Goal: Task Accomplishment & Management: Complete application form

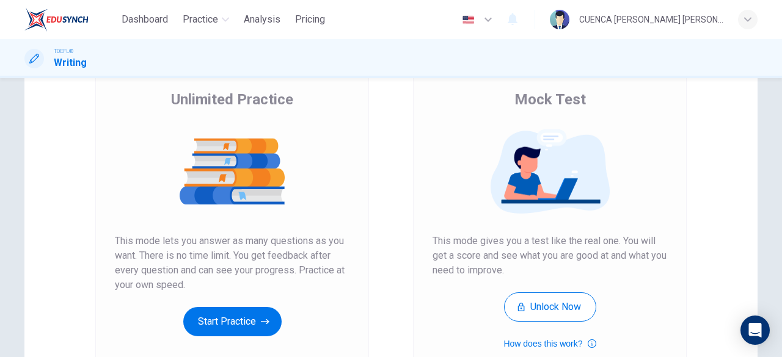
scroll to position [180, 0]
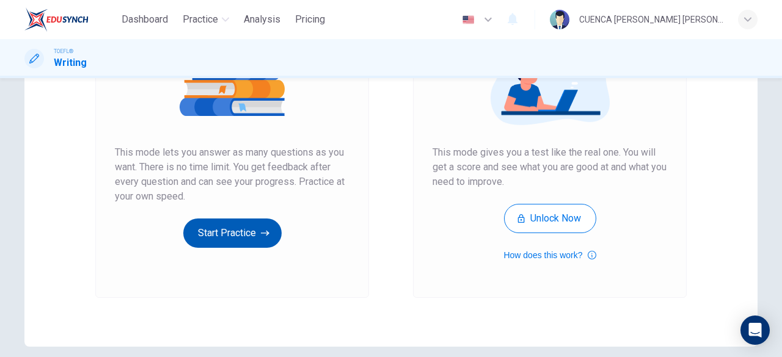
click at [217, 237] on button "Start Practice" at bounding box center [232, 233] width 98 height 29
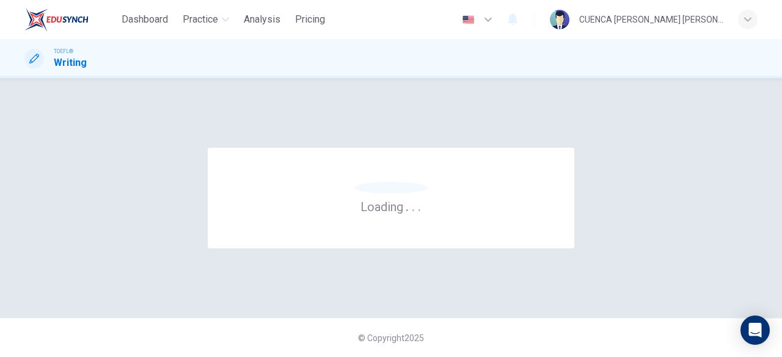
scroll to position [0, 0]
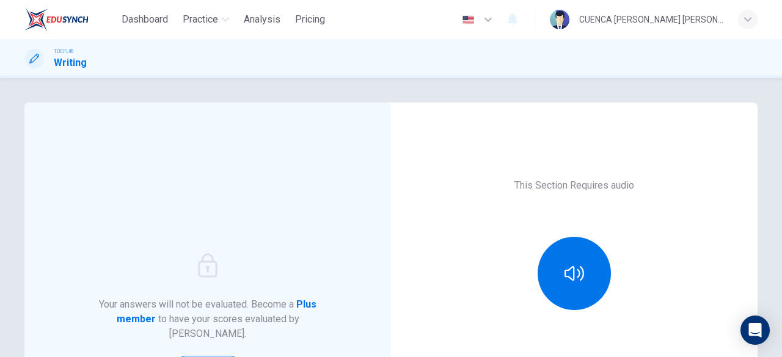
click at [721, 230] on div "This Section Requires audio Click the icon above to make sure you can hear the …" at bounding box center [574, 315] width 366 height 425
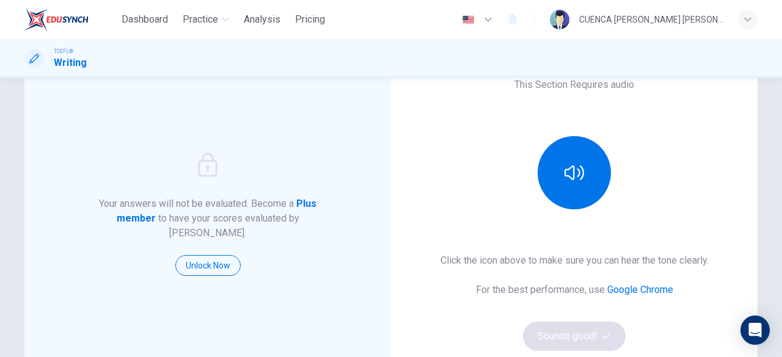
scroll to position [104, 0]
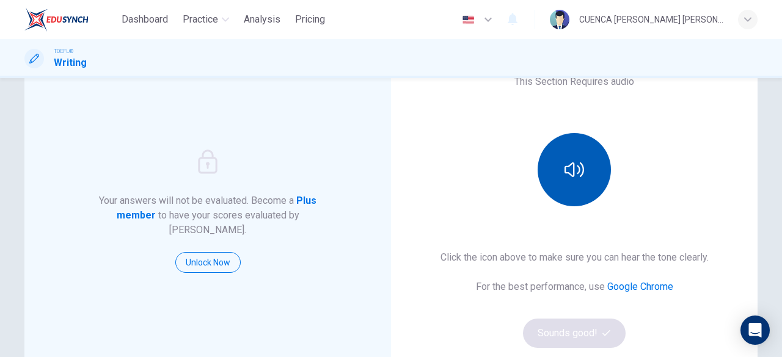
click at [585, 162] on button "button" at bounding box center [574, 169] width 73 height 73
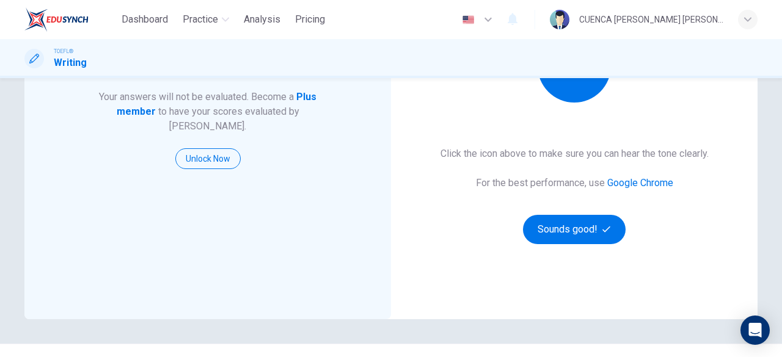
scroll to position [207, 0]
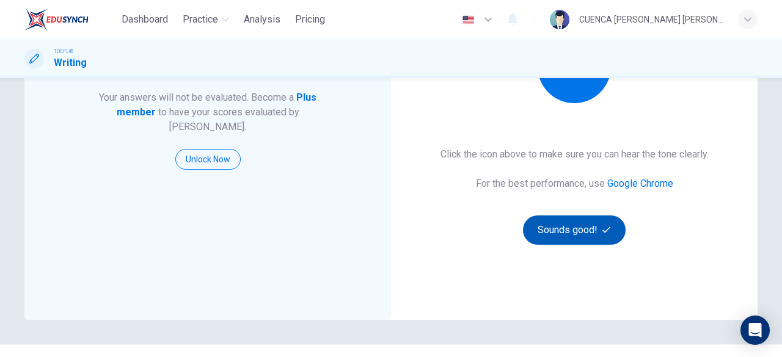
click at [568, 225] on button "Sounds good!" at bounding box center [574, 230] width 103 height 29
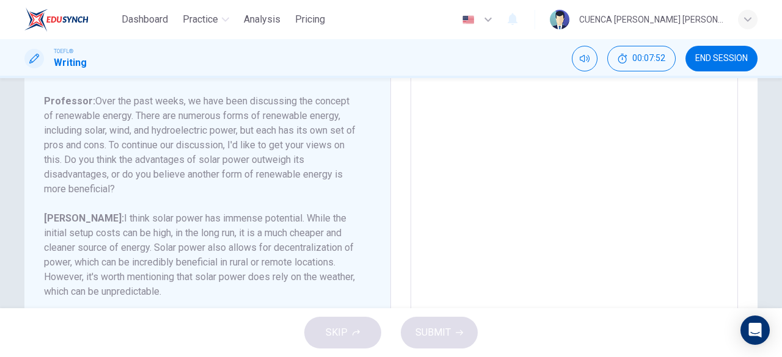
scroll to position [171, 0]
click at [721, 223] on textarea at bounding box center [574, 179] width 310 height 388
click at [584, 108] on textarea at bounding box center [574, 179] width 310 height 388
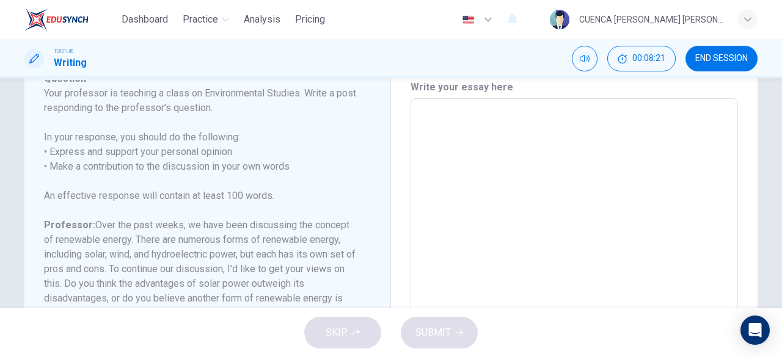
scroll to position [0, 0]
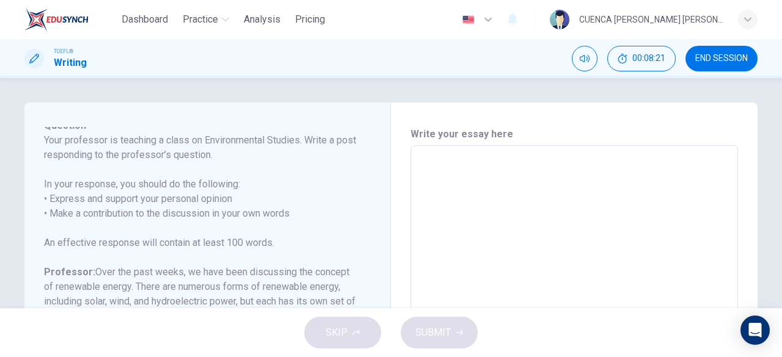
click at [700, 166] on textarea at bounding box center [574, 350] width 310 height 388
click at [633, 186] on textarea at bounding box center [574, 350] width 310 height 388
type textarea "I"
type textarea "x"
type textarea "I"
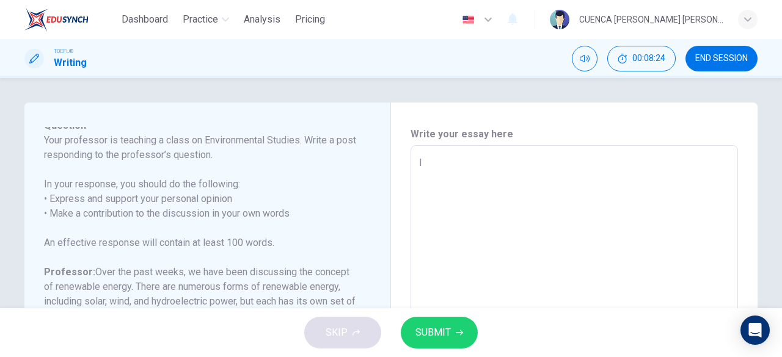
type textarea "x"
type textarea "I t"
type textarea "x"
type textarea "I th"
type textarea "x"
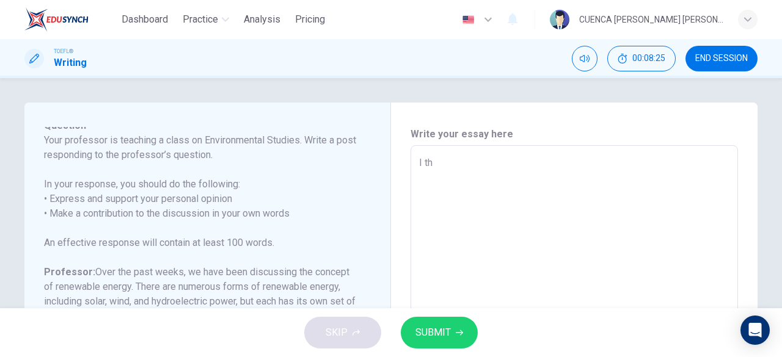
type textarea "I thi"
type textarea "x"
type textarea "I thin"
type textarea "x"
type textarea "I thinj"
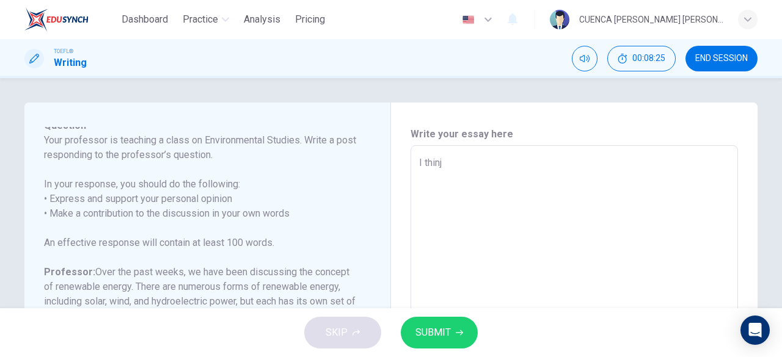
type textarea "x"
type textarea "I thin"
type textarea "x"
type textarea "I think"
type textarea "x"
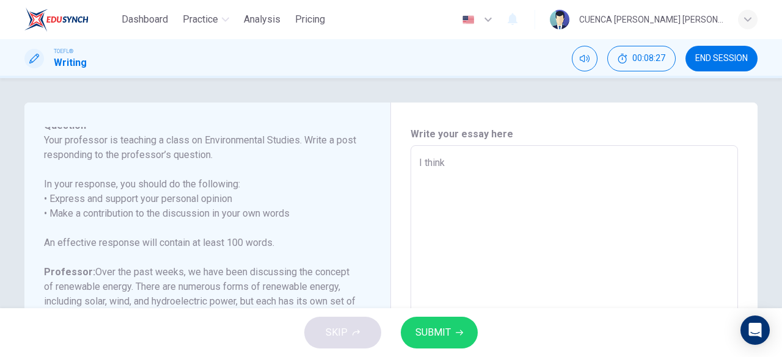
type textarea "I think"
type textarea "x"
type textarea "I think t"
type textarea "x"
type textarea "I think th"
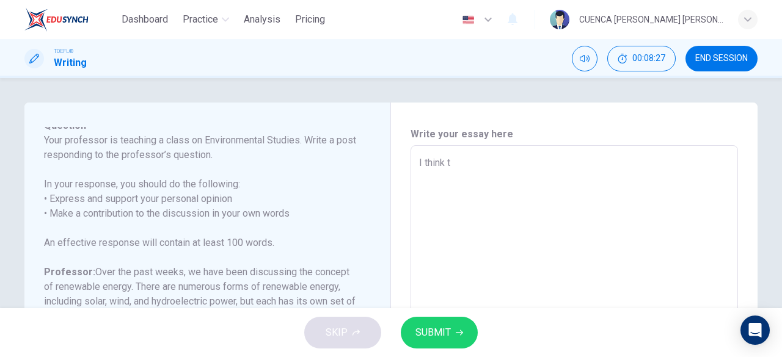
type textarea "x"
type textarea "I think tha"
type textarea "x"
type textarea "I think that"
type textarea "x"
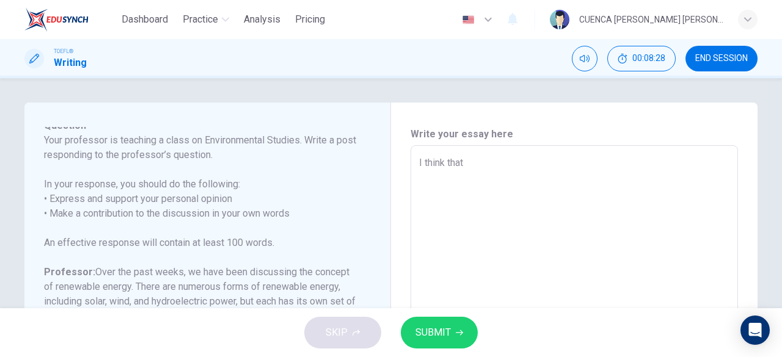
type textarea "I think that"
type textarea "x"
type textarea "I think that t"
type textarea "x"
type textarea "I think that ta"
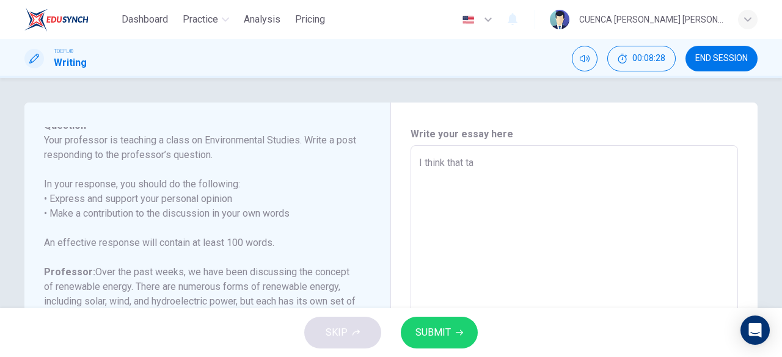
type textarea "x"
type textarea "I think that tal"
type textarea "x"
type textarea "I think that talk"
type textarea "x"
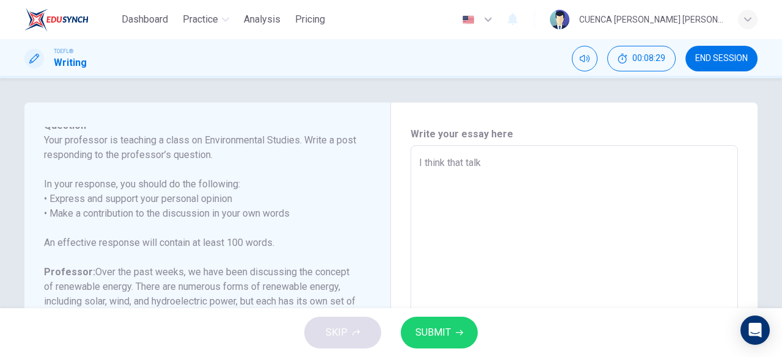
type textarea "I think that talk"
type textarea "x"
type textarea "I think that talk a"
type textarea "x"
type textarea "I think that talk ab"
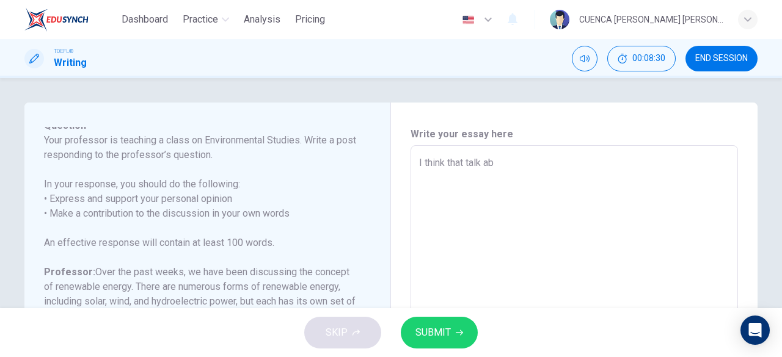
type textarea "x"
type textarea "I think that talk abo"
type textarea "x"
type textarea "I think that talk abou"
type textarea "x"
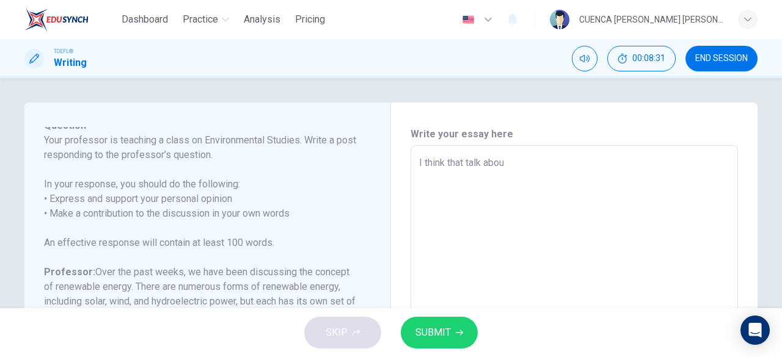
type textarea "I think that talk about"
type textarea "x"
type textarea "I think that talk aboutv"
type textarea "x"
type textarea "I think that talk aboutv"
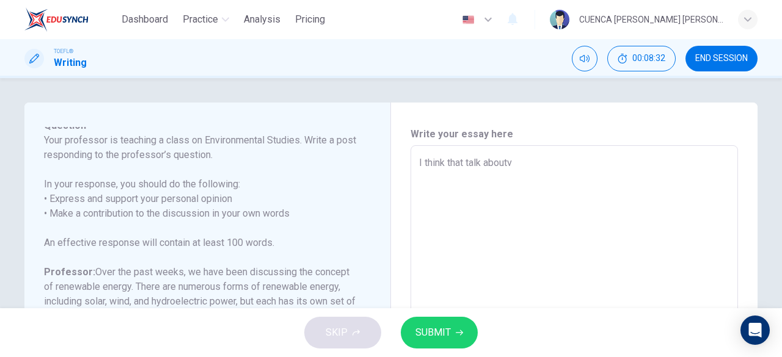
type textarea "x"
type textarea "I think that talk aboutv"
type textarea "x"
type textarea "I think that talk aboutv"
type textarea "x"
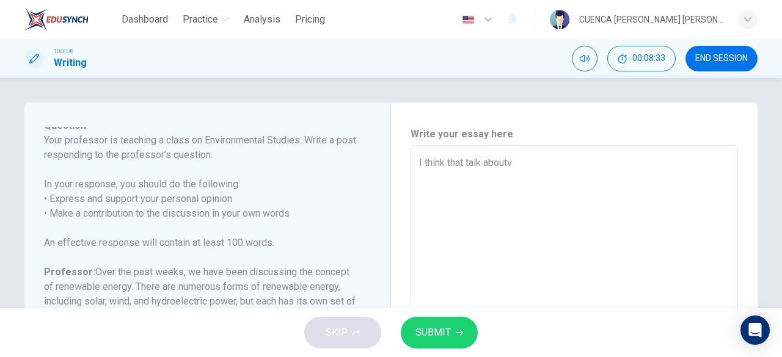
type textarea "I think that talk about"
type textarea "x"
type textarea "I think that talk about"
type textarea "x"
type textarea "I think that talk about r"
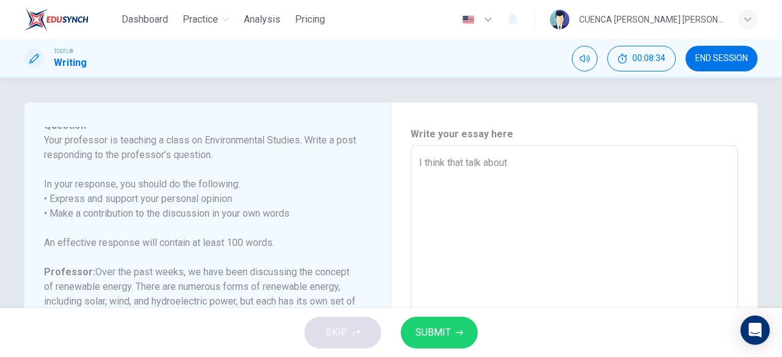
type textarea "x"
type textarea "I think that talk about re"
type textarea "x"
type textarea "I think that talk about [PERSON_NAME]"
type textarea "x"
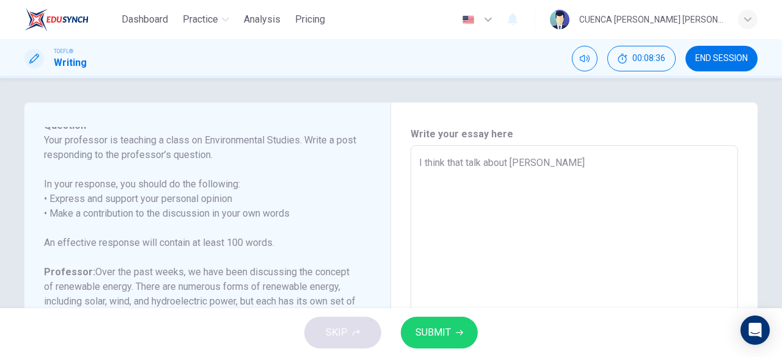
type textarea "I think that talk about [PERSON_NAME]"
type textarea "x"
type textarea "I think that talk about renew"
type textarea "x"
type textarea "I think that talk about [PERSON_NAME]"
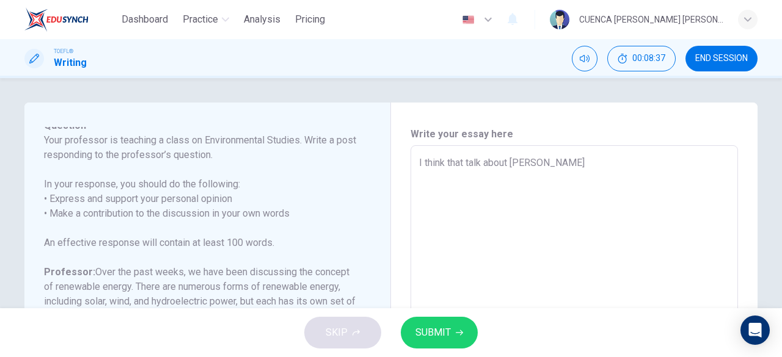
type textarea "x"
type textarea "I think that talk about [PERSON_NAME]"
type textarea "x"
type textarea "I think that talk about [PERSON_NAME]"
type textarea "x"
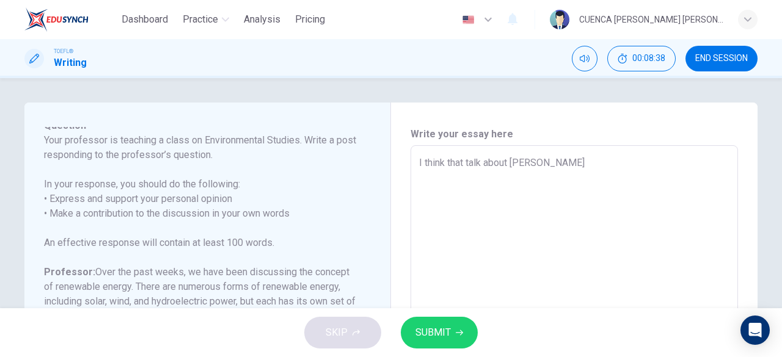
type textarea "I think that talk about renewable"
type textarea "x"
type textarea "I think that talk about renewable"
type textarea "x"
type textarea "I think that talk about renewable e"
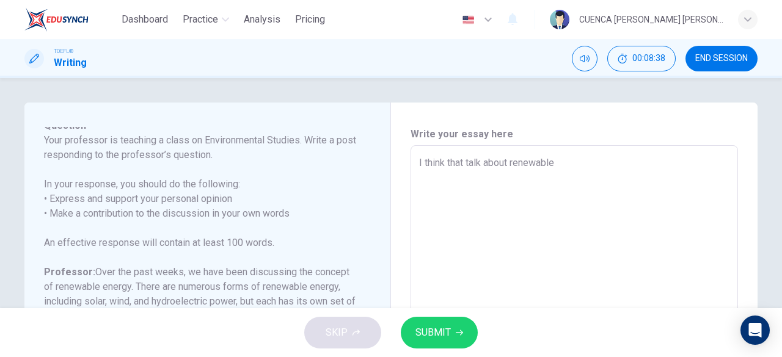
type textarea "x"
type textarea "I think that talk about renewable en"
type textarea "x"
type textarea "I think that talk about renewable ene"
type textarea "x"
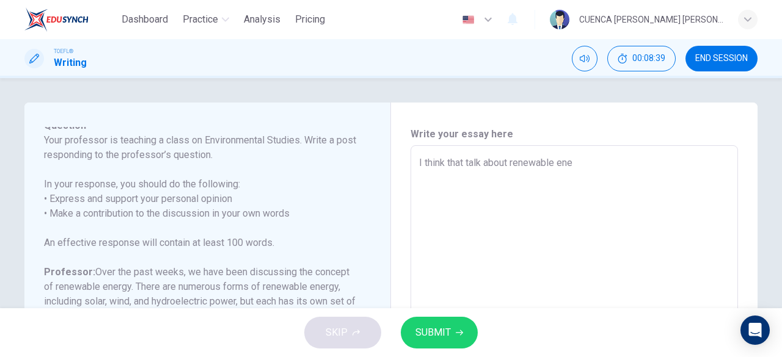
type textarea "I think that talk about renewable ener"
type textarea "x"
type textarea "I think that talk about renewable energ"
type textarea "x"
type textarea "I think that talk about renewable energy"
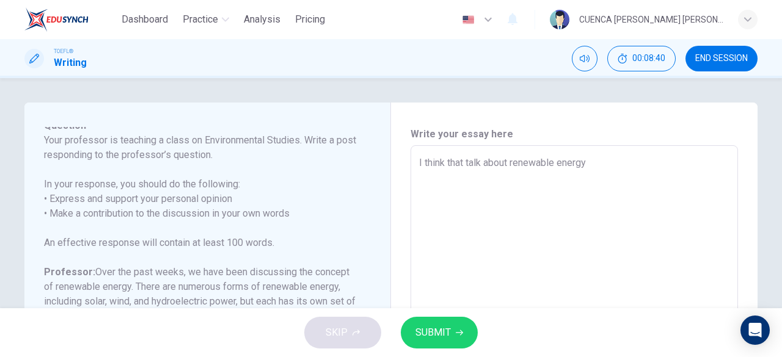
type textarea "x"
type textarea "I think that talk about renewable energy"
type textarea "x"
type textarea "I think that talk about renewable energy i"
type textarea "x"
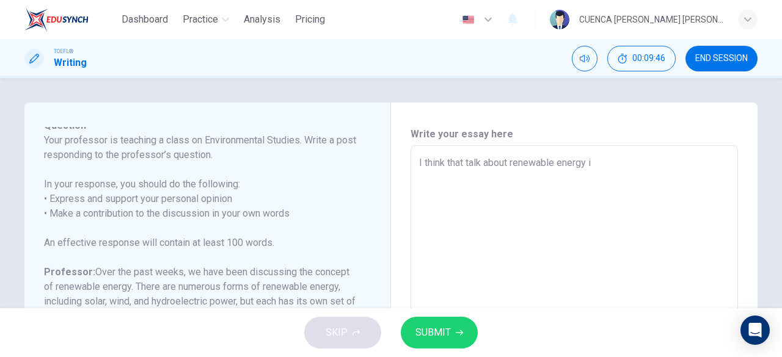
type textarea "I think that talk about renewable energy is"
type textarea "x"
type textarea "I think that talk about renewable energy is"
type textarea "x"
type textarea "I think that talk about renewable energy is"
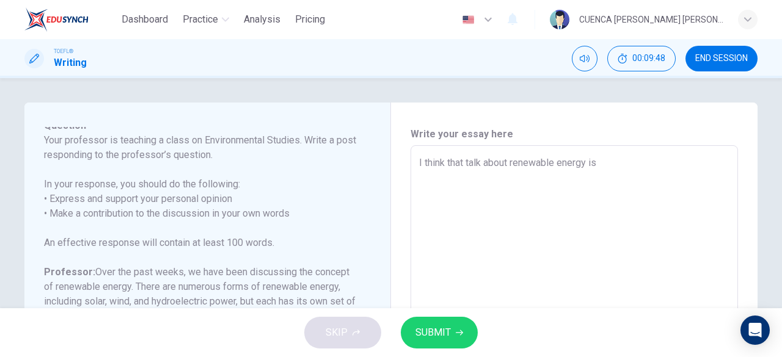
type textarea "x"
type textarea "I think that talk about renewable energy i"
type textarea "x"
type textarea "I think that talk about renewable energy"
type textarea "x"
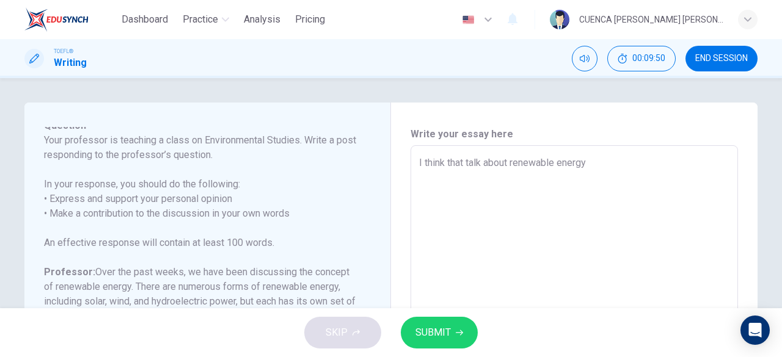
type textarea "I think that talk about renewable energy i"
type textarea "x"
type textarea "I think that talk about renewable energy is"
type textarea "x"
type textarea "I think that talk about renewable energy is"
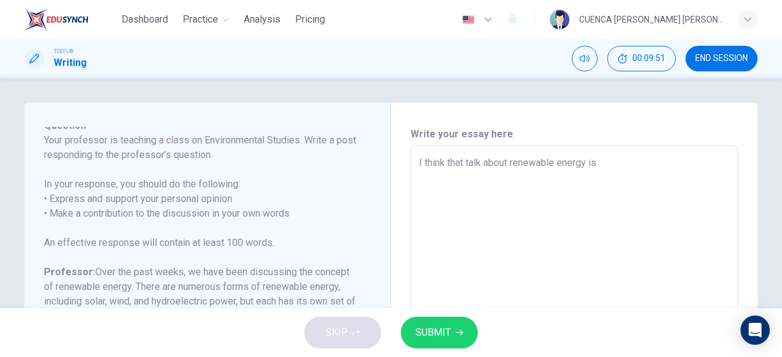
type textarea "x"
type textarea "I think that talk about renewable energy is a"
type textarea "x"
type textarea "I think that talk about renewable energy is a"
type textarea "x"
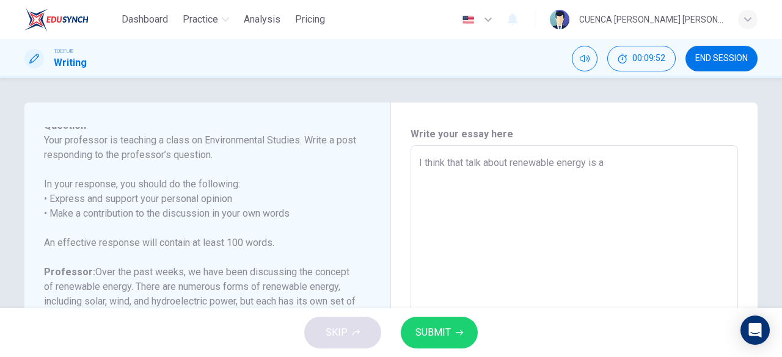
type textarea "I think that talk about renewable energy is a c"
type textarea "x"
type textarea "I think that talk about renewable energy is a co"
type textarea "x"
type textarea "I think that talk about renewable energy is a con"
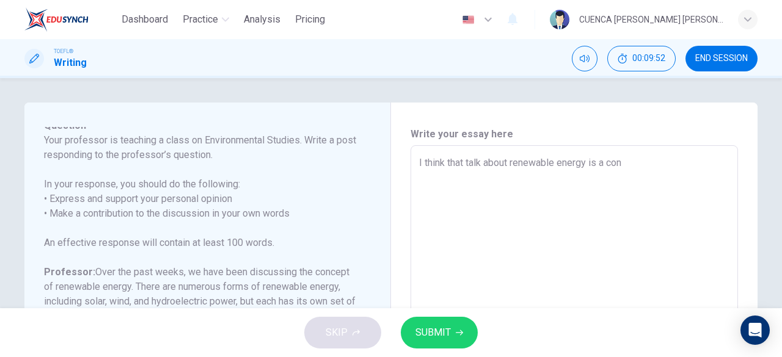
type textarea "x"
type textarea "I think that talk about renewable energy is a cont"
type textarea "x"
type textarea "I think that talk about renewable energy is a contr"
type textarea "x"
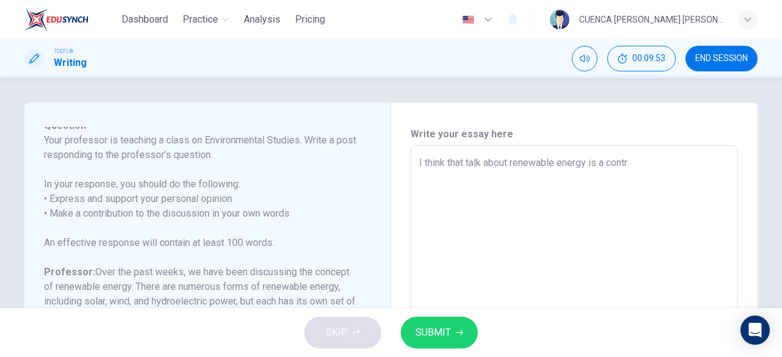
type textarea "I think that talk about renewable energy is a contro"
type textarea "x"
type textarea "I think that talk about renewable energy is a controv"
type textarea "x"
type textarea "I think that talk about renewable energy is a controve"
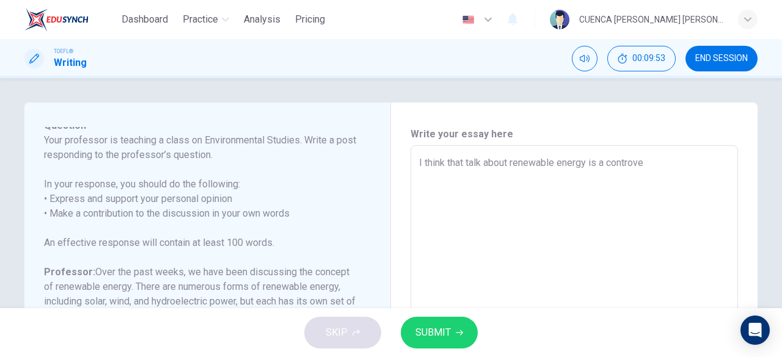
type textarea "x"
type textarea "I think that talk about renewable energy is a controver"
type textarea "x"
type textarea "I think that talk about renewable energy is a controvers"
type textarea "x"
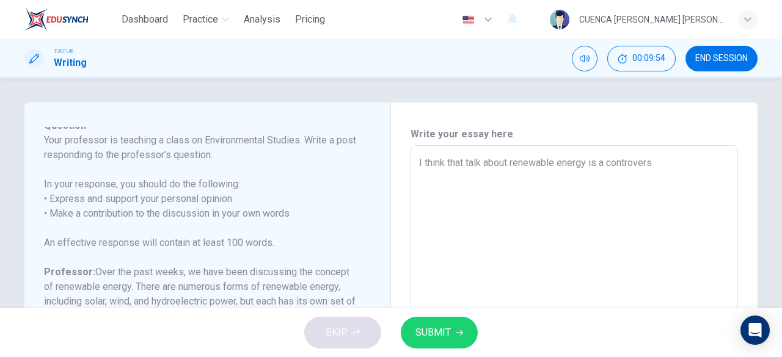
type textarea "I think that talk about renewable energy is a controversi"
type textarea "x"
type textarea "I think that talk about renewable energy is a controversia"
type textarea "x"
type textarea "I think that talk about renewable energy is a controversial"
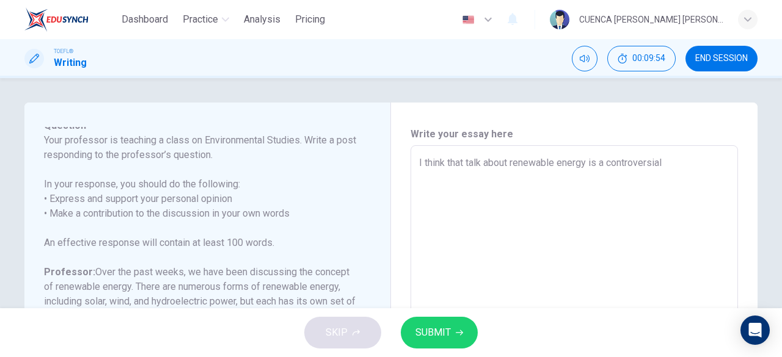
type textarea "x"
type textarea "I think that talk about renewable energy is a controversial"
type textarea "x"
type textarea "I think that talk about renewable energy is a controversial"
type textarea "x"
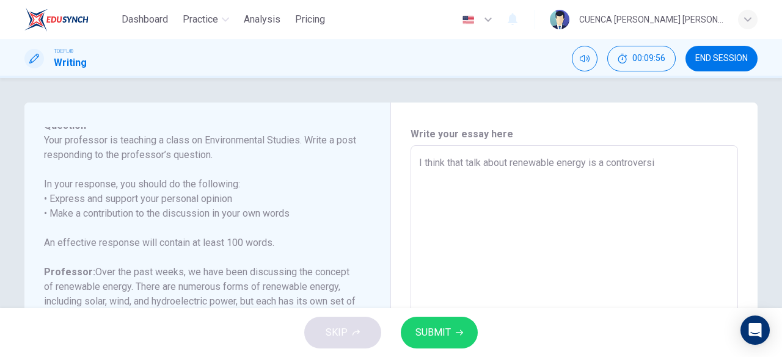
type textarea "I think that talk about renewable energy is a controvers"
type textarea "x"
type textarea "I think that talk about renewable energy is a controve"
type textarea "x"
type textarea "I think that talk about renewable energy is a contro"
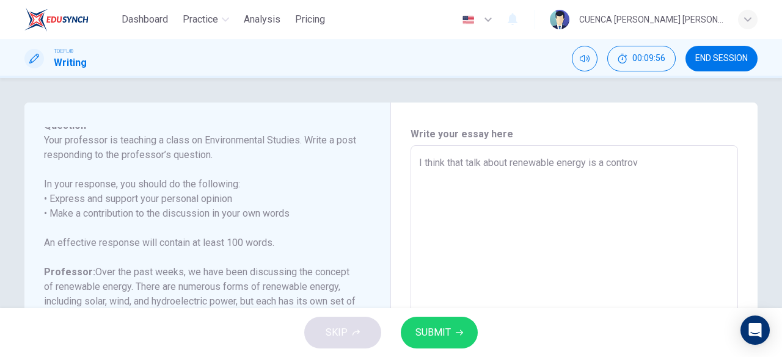
type textarea "x"
type textarea "I think that talk about renewable energy is a cont"
type textarea "x"
type textarea "I think that talk about renewable energy is a co"
type textarea "x"
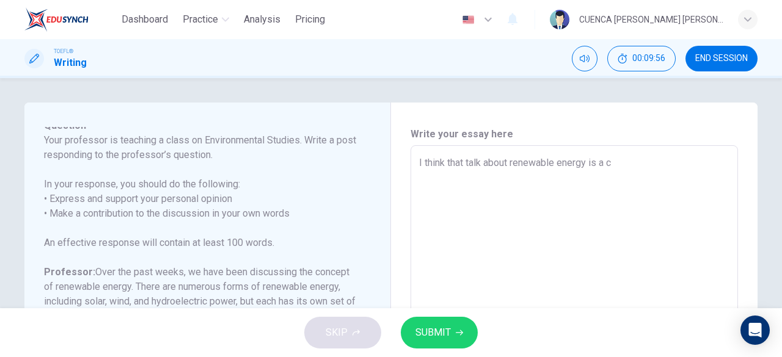
type textarea "I think that talk about renewable energy is a"
type textarea "x"
type textarea "I think that talk about renewable energy is a"
type textarea "x"
type textarea "I think that talk about renewable energy is"
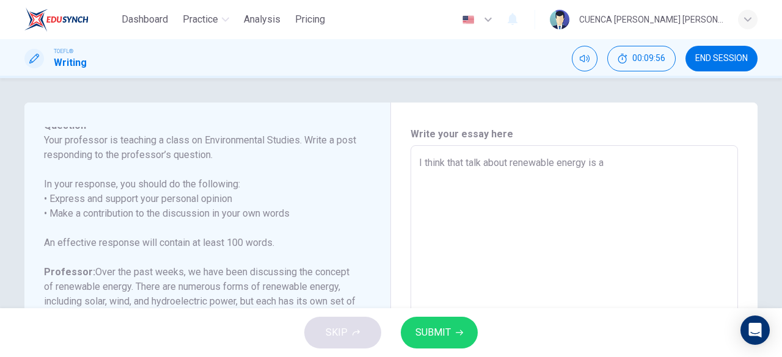
type textarea "x"
type textarea "I think that talk about renewable energy is"
type textarea "x"
type textarea "I think that talk about renewable energy is"
type textarea "x"
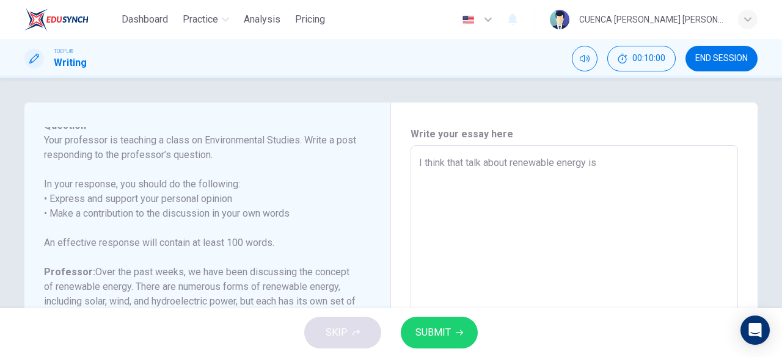
type textarea "I think that talk about renewable energy is i"
type textarea "x"
type textarea "I think that talk about renewable energy is im"
type textarea "x"
type textarea "I think that talk about renewable energy is i"
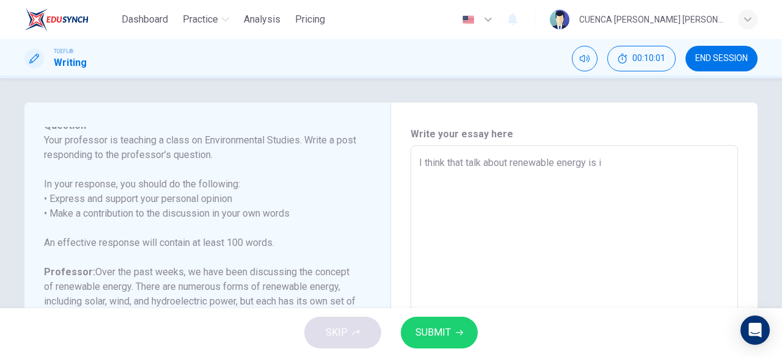
type textarea "x"
type textarea "I think that talk about renewable energy is"
type textarea "x"
type textarea "I think that talk about renewable energy is"
type textarea "x"
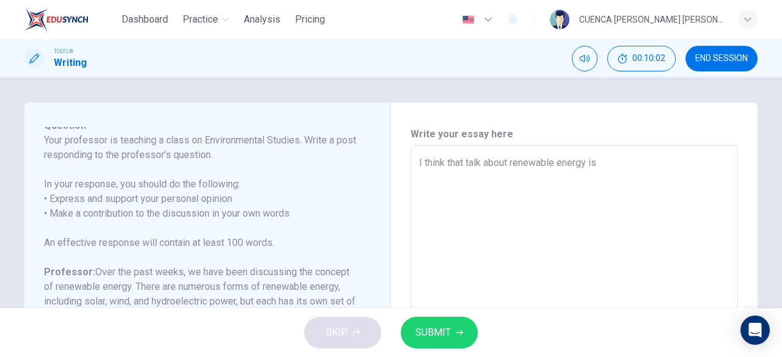
type textarea "I think that talk about renewable energy is"
type textarea "x"
type textarea "I think that talk about renewable energy is a"
type textarea "x"
type textarea "I think that talk about renewable energy is an"
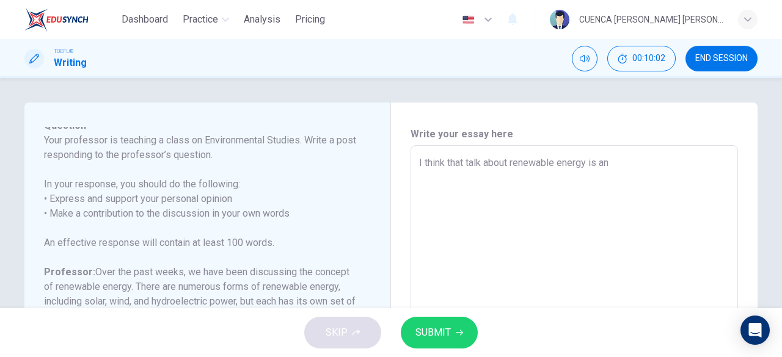
type textarea "x"
type textarea "I think that talk about renewable energy is an"
type textarea "x"
type textarea "I think that talk about renewable energy is an i"
type textarea "x"
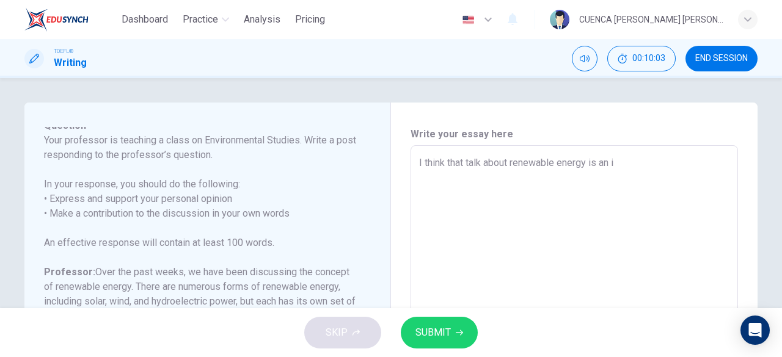
type textarea "I think that talk about renewable energy is an im"
type textarea "x"
type textarea "I think that talk about renewable energy is an imp"
type textarea "x"
type textarea "I think that talk about renewable energy is an impo"
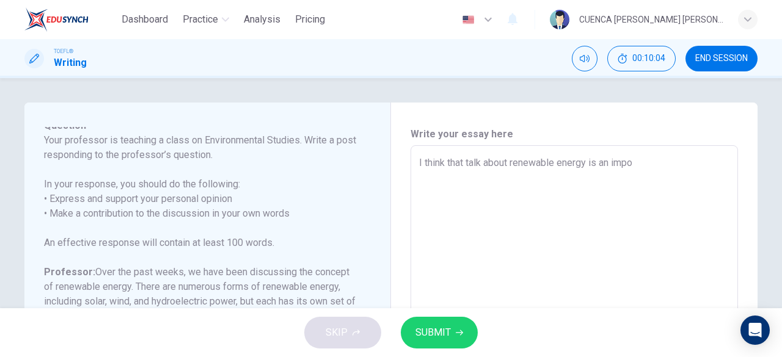
type textarea "x"
type textarea "I think that talk about renewable energy is an impor"
type textarea "x"
type textarea "I think that talk about renewable energy is an import"
type textarea "x"
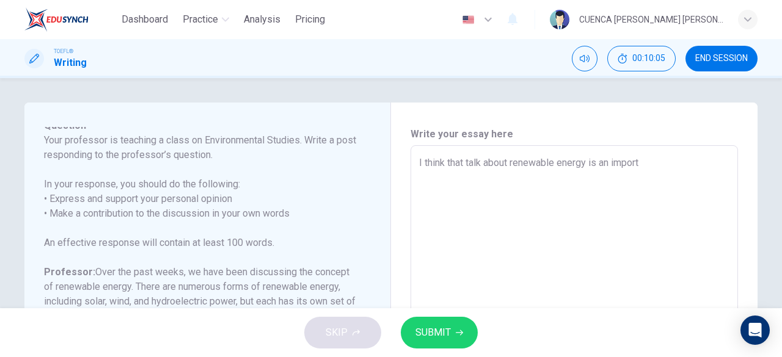
type textarea "I think that talk about renewable energy is an importa"
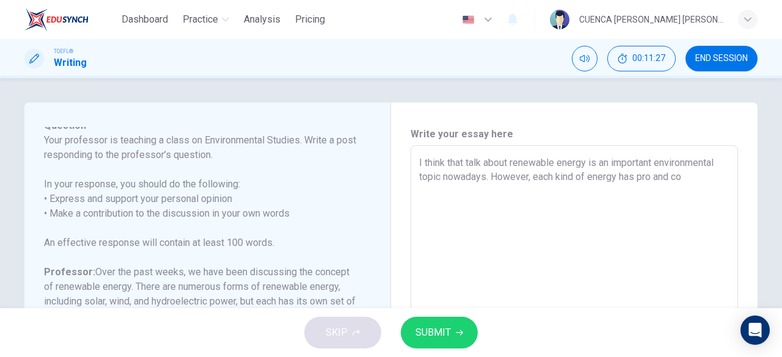
click at [649, 177] on textarea "I think that talk about renewable energy is an important environmental topic no…" at bounding box center [574, 350] width 310 height 388
click at [701, 168] on textarea "I think that talk about renewable energy is an important environmental topic no…" at bounding box center [574, 350] width 310 height 388
click at [673, 183] on textarea "I think that talk about renewable energy is an important environmental topic no…" at bounding box center [574, 350] width 310 height 388
click at [684, 179] on textarea "I think that talk about renewable energy is an important environmental topic no…" at bounding box center [574, 350] width 310 height 388
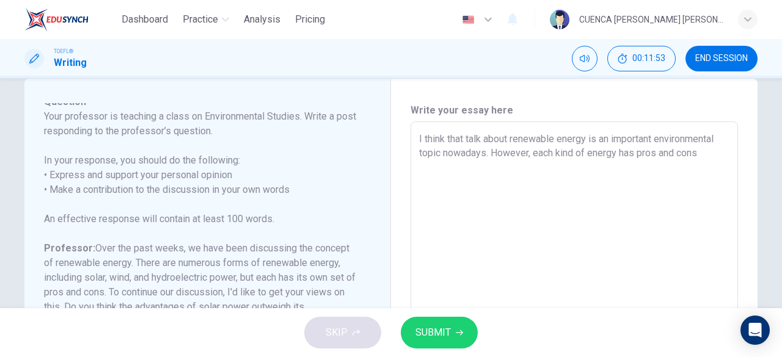
scroll to position [21, 0]
click at [532, 152] on textarea "I think that talk about renewable energy is an important environmental topic no…" at bounding box center [574, 328] width 310 height 388
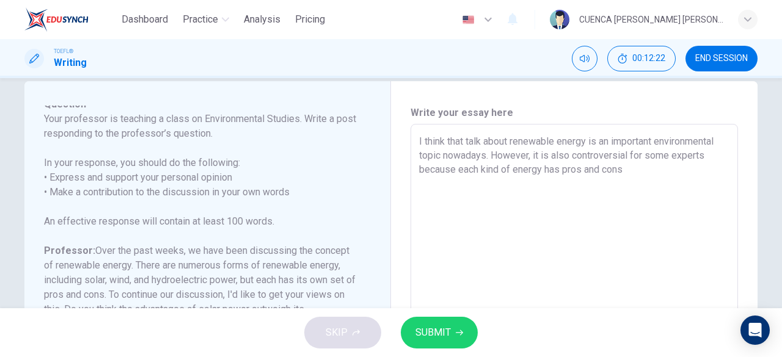
click at [497, 167] on textarea "I think that talk about renewable energy is an important environmental topic no…" at bounding box center [574, 328] width 310 height 388
click at [539, 165] on textarea "I think that talk about renewable energy is an important environmental topic no…" at bounding box center [574, 328] width 310 height 388
click at [597, 181] on textarea "I think that talk about renewable energy is an important environmental topic no…" at bounding box center [574, 328] width 310 height 388
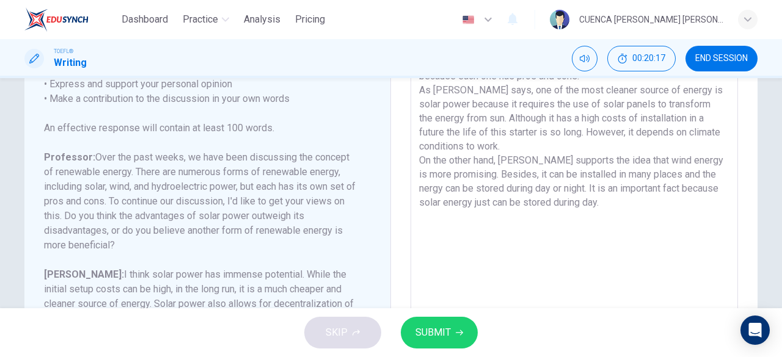
scroll to position [118, 0]
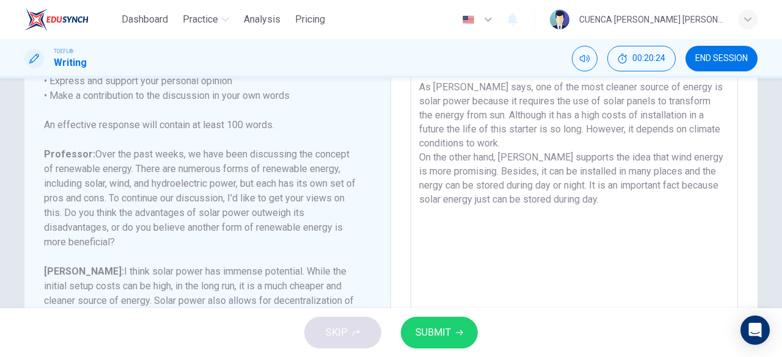
click at [680, 172] on textarea "I think that talk about renewable energy is an important environmental topic no…" at bounding box center [574, 232] width 310 height 388
click at [683, 172] on textarea "I think that talk about renewable energy is an important environmental topic no…" at bounding box center [574, 232] width 310 height 388
click at [641, 191] on textarea "I think that talk about renewable energy is an important environmental topic no…" at bounding box center [574, 232] width 310 height 388
click at [585, 203] on textarea "I think that talk about renewable energy is an important environmental topic no…" at bounding box center [574, 232] width 310 height 388
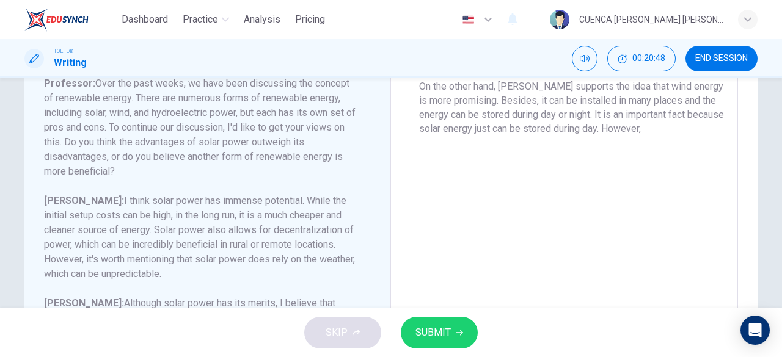
scroll to position [98, 0]
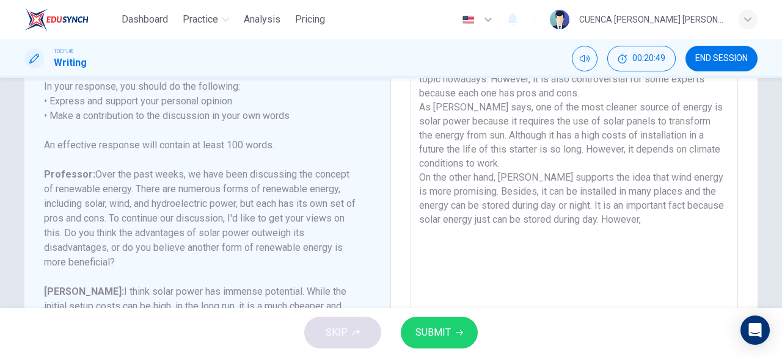
click at [638, 219] on textarea "I think that talk about renewable energy is an important environmental topic no…" at bounding box center [574, 252] width 310 height 388
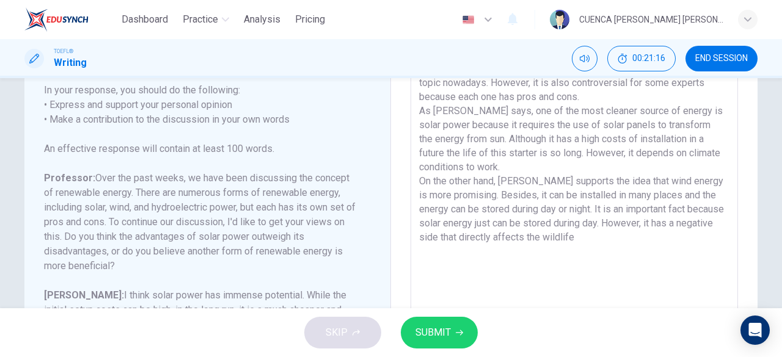
scroll to position [95, 0]
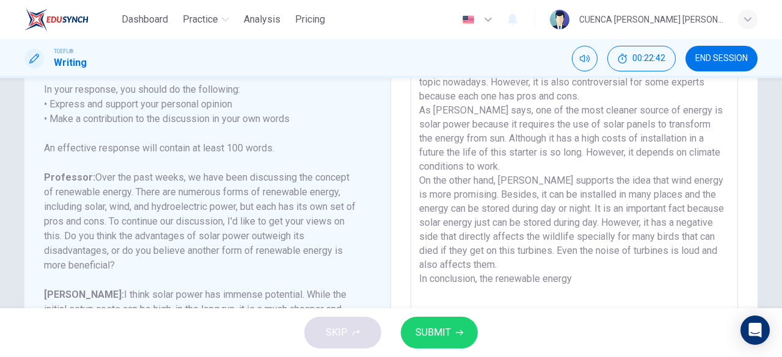
click at [492, 277] on textarea "I think that talk about renewable energy is an important environmental topic no…" at bounding box center [574, 255] width 310 height 388
click at [619, 277] on textarea "I think that talk about renewable energy is an important environmental topic no…" at bounding box center [574, 255] width 310 height 388
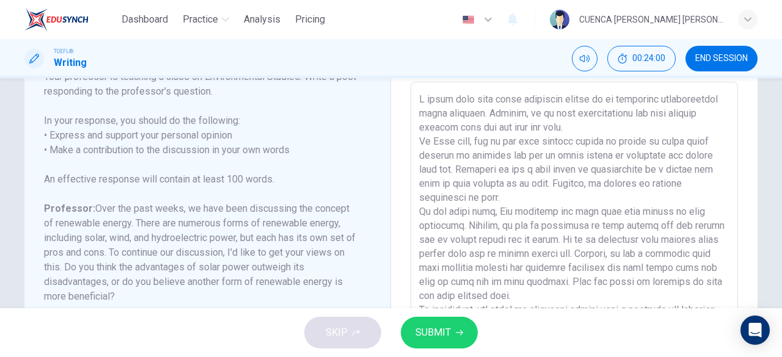
scroll to position [65, 0]
click at [646, 168] on textarea at bounding box center [574, 285] width 310 height 388
click at [638, 167] on textarea at bounding box center [574, 285] width 310 height 388
click at [643, 162] on textarea at bounding box center [574, 285] width 310 height 388
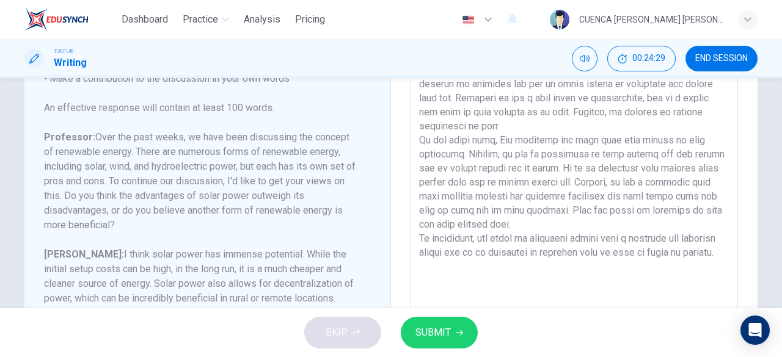
scroll to position [137, 0]
click at [709, 179] on textarea at bounding box center [574, 213] width 310 height 388
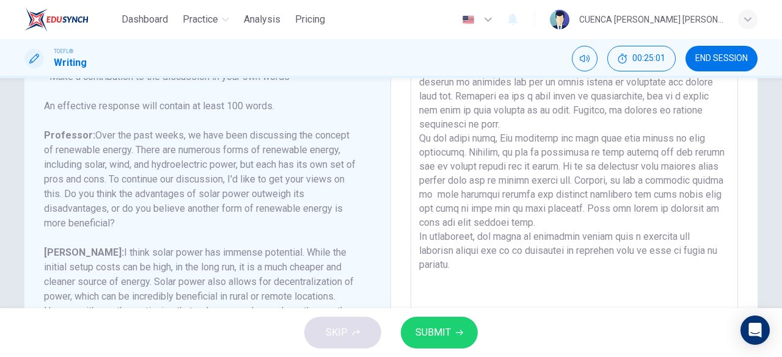
click at [481, 195] on textarea at bounding box center [574, 213] width 310 height 388
click at [715, 197] on textarea at bounding box center [574, 213] width 310 height 388
click at [479, 211] on textarea at bounding box center [574, 213] width 310 height 388
click at [540, 228] on textarea at bounding box center [574, 213] width 310 height 388
click at [478, 263] on textarea at bounding box center [574, 213] width 310 height 388
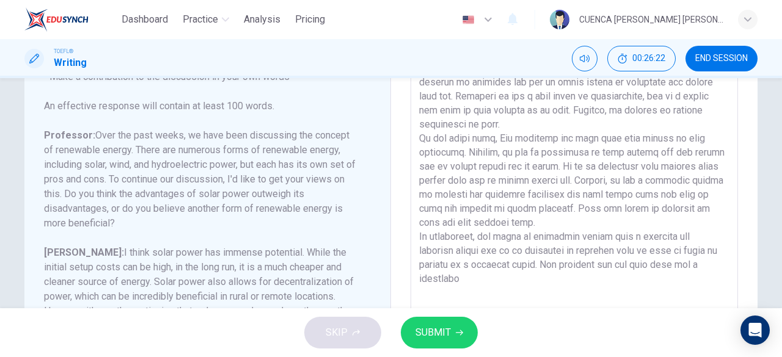
drag, startPoint x: 541, startPoint y: 267, endPoint x: 561, endPoint y: 282, distance: 24.4
click at [561, 282] on textarea at bounding box center [574, 213] width 310 height 388
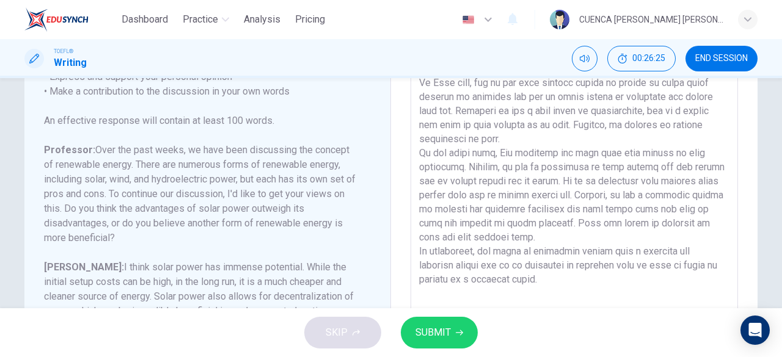
scroll to position [0, 0]
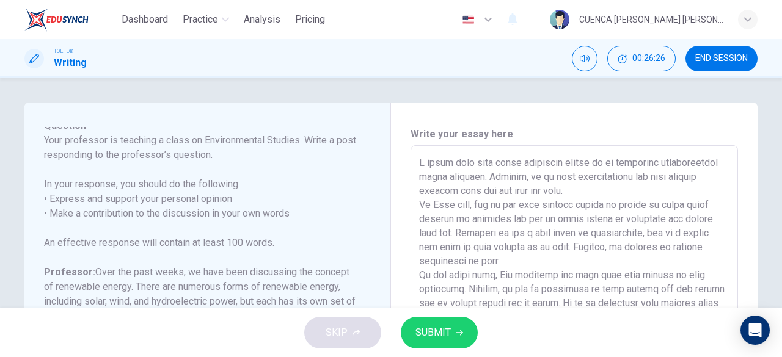
click at [459, 327] on button "SUBMIT" at bounding box center [439, 333] width 77 height 32
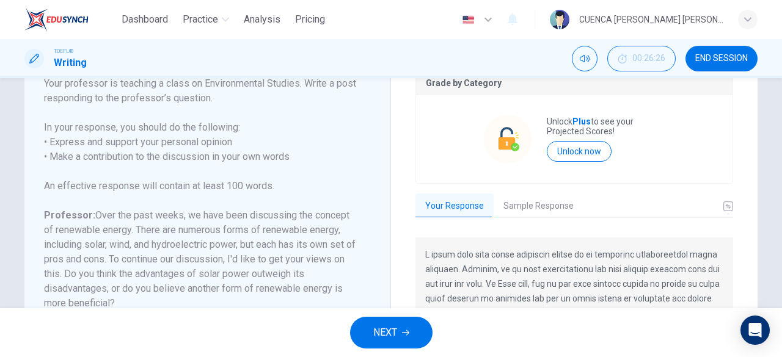
scroll to position [71, 0]
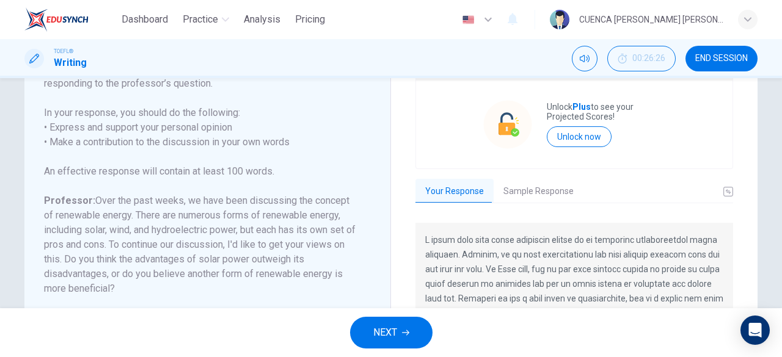
click at [551, 188] on button "Sample Response" at bounding box center [539, 192] width 90 height 26
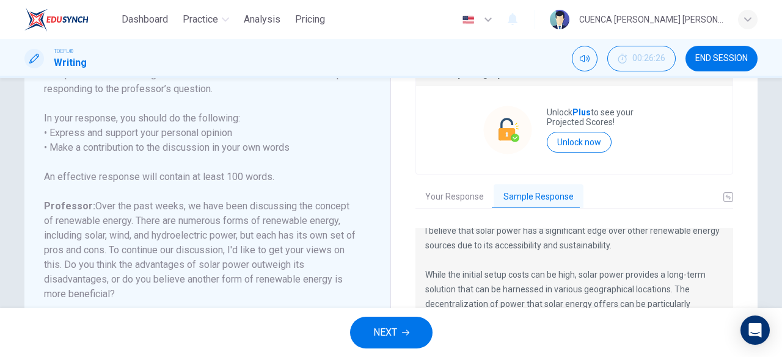
scroll to position [73, 0]
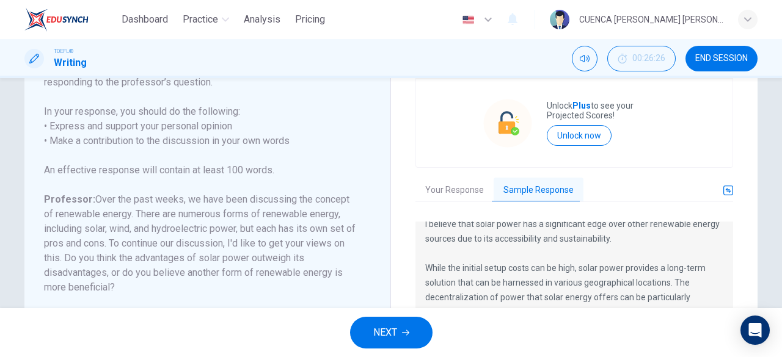
click at [729, 192] on icon "basic tabs example" at bounding box center [728, 191] width 10 height 10
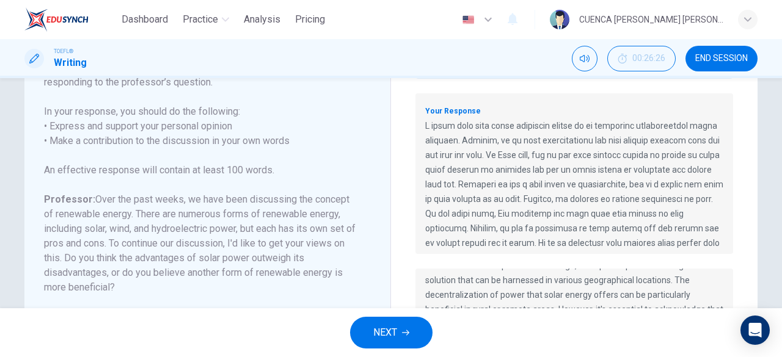
scroll to position [0, 0]
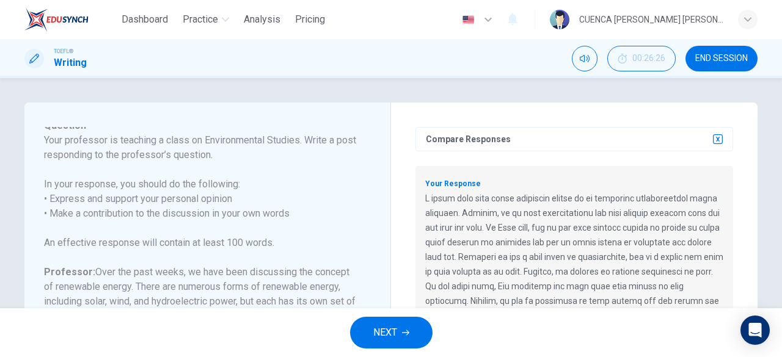
click at [715, 139] on icon "button" at bounding box center [718, 139] width 10 height 10
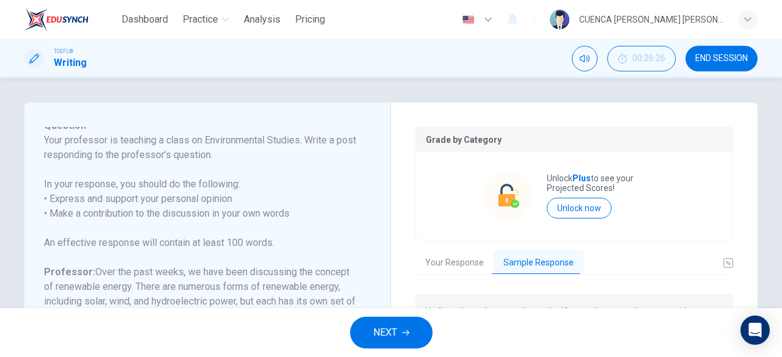
click at [467, 272] on button "Your Response" at bounding box center [454, 263] width 78 height 26
click at [549, 272] on button "Sample Response" at bounding box center [539, 263] width 90 height 26
